Goal: Transaction & Acquisition: Purchase product/service

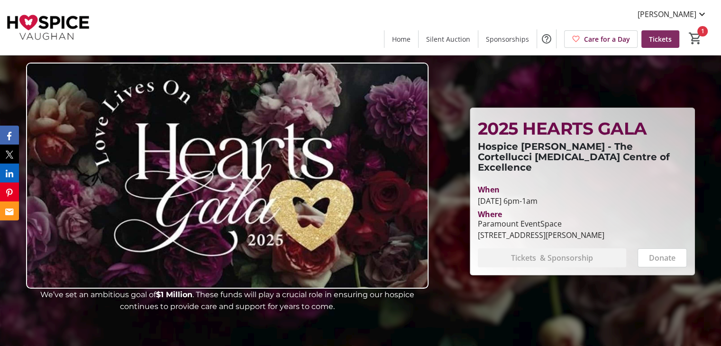
click at [655, 35] on span "Tickets" at bounding box center [660, 39] width 23 height 10
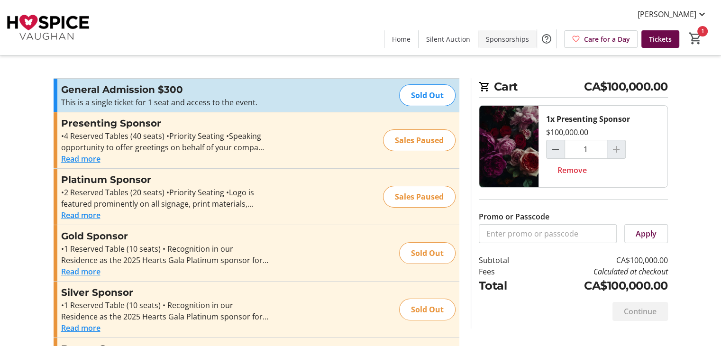
click at [499, 38] on span "Sponsorships" at bounding box center [507, 39] width 43 height 10
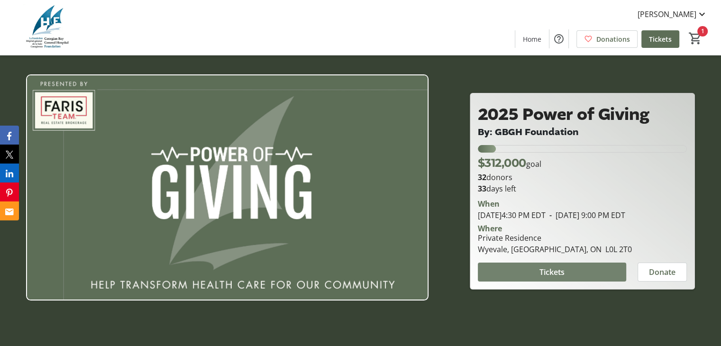
click at [554, 284] on span at bounding box center [552, 272] width 148 height 23
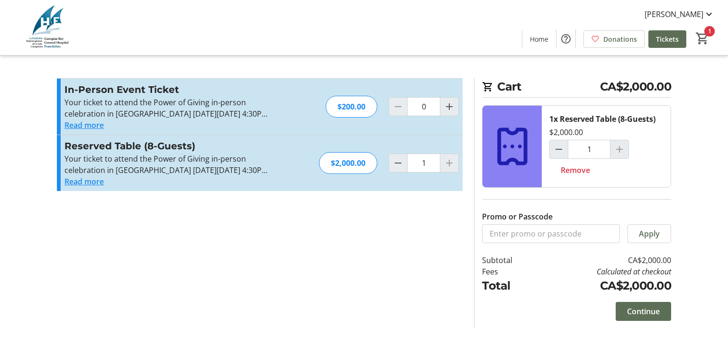
click at [90, 125] on button "Read more" at bounding box center [83, 125] width 39 height 11
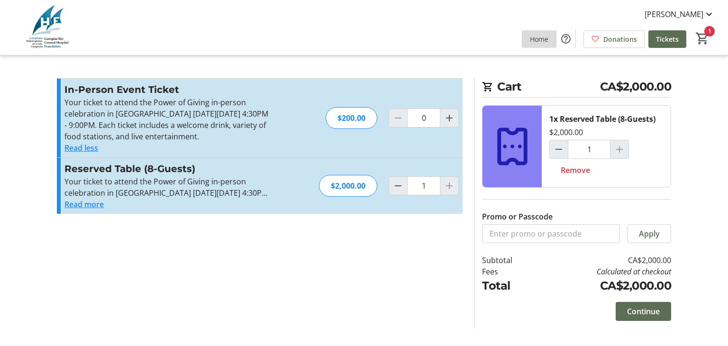
click at [543, 37] on span "Home" at bounding box center [539, 39] width 18 height 10
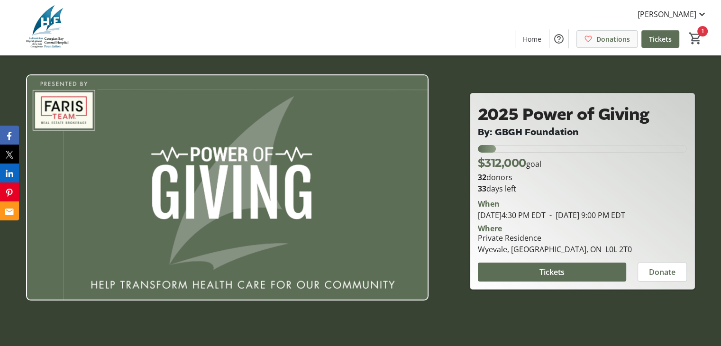
click at [599, 31] on span at bounding box center [607, 39] width 60 height 23
